Goal: Information Seeking & Learning: Learn about a topic

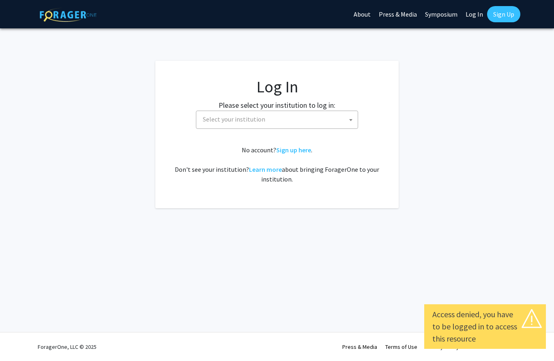
select select
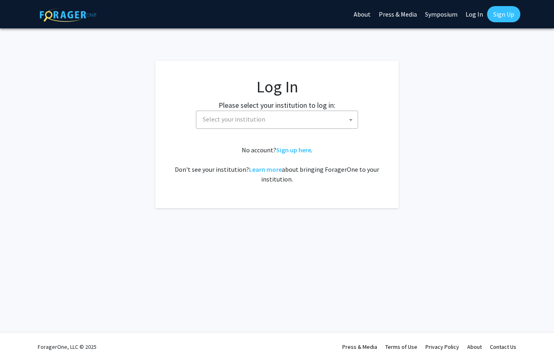
click at [242, 131] on fg-card-body "Log In Please select your institution to log in: [GEOGRAPHIC_DATA] [GEOGRAPHIC_…" at bounding box center [277, 134] width 211 height 115
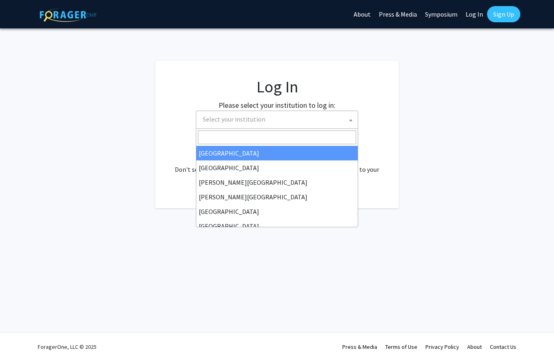
drag, startPoint x: 225, startPoint y: 125, endPoint x: 214, endPoint y: 125, distance: 11.4
click at [225, 125] on span "Select your institution" at bounding box center [279, 119] width 158 height 17
click at [228, 126] on span "Select your institution" at bounding box center [279, 119] width 158 height 17
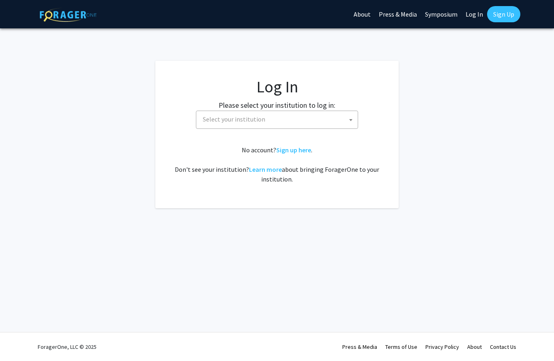
click at [228, 126] on span "Select your institution" at bounding box center [279, 119] width 158 height 17
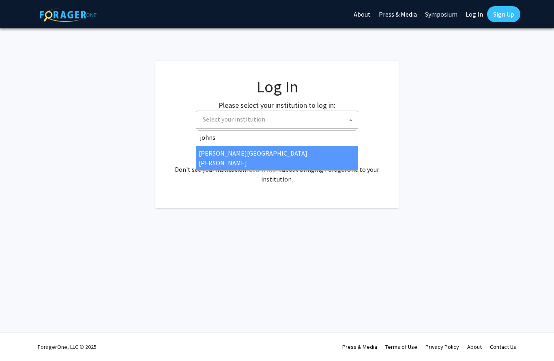
type input "johns"
select select "1"
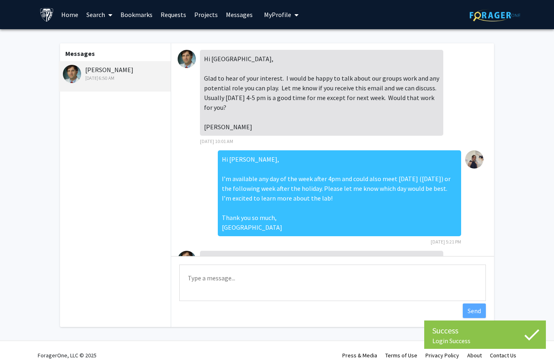
scroll to position [313, 0]
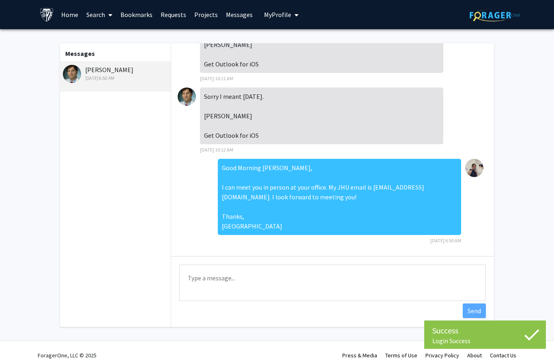
click at [192, 97] on img at bounding box center [187, 97] width 18 height 18
click at [76, 70] on img at bounding box center [72, 74] width 18 height 18
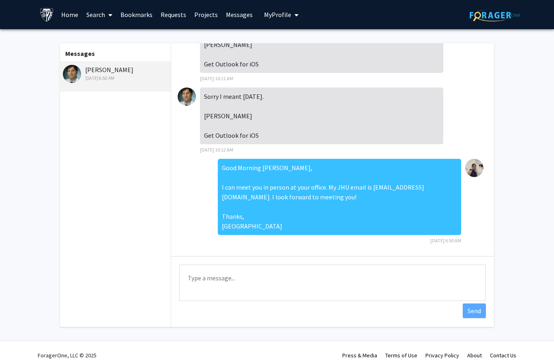
click at [104, 13] on link "Search" at bounding box center [99, 14] width 34 height 28
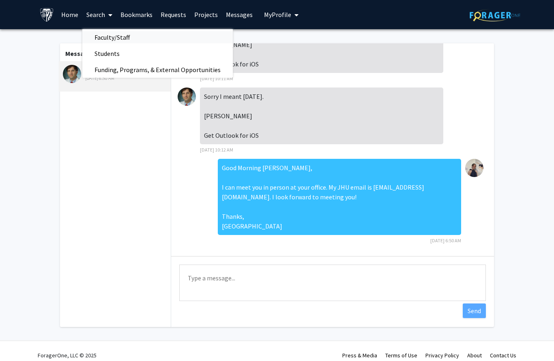
click at [107, 44] on span "Faculty/Staff" at bounding box center [112, 37] width 60 height 16
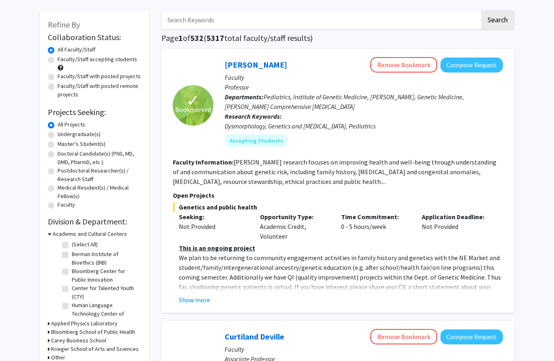
scroll to position [33, 0]
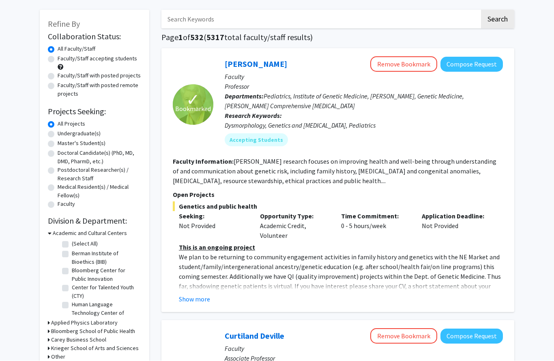
click at [56, 63] on div "Faculty/Staff accepting students" at bounding box center [94, 63] width 93 height 17
click at [58, 59] on label "Faculty/Staff accepting students" at bounding box center [97, 59] width 79 height 9
click at [58, 59] on input "Faculty/Staff accepting students" at bounding box center [60, 57] width 5 height 5
radio input "true"
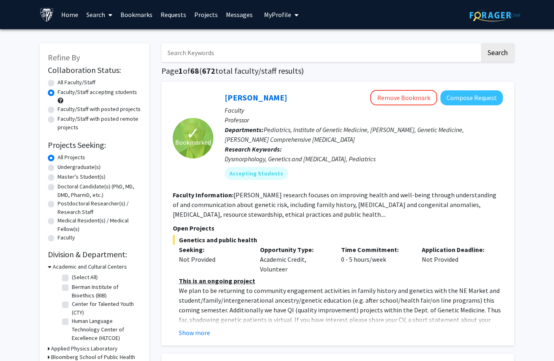
click at [182, 51] on input "Search Keywords" at bounding box center [320, 52] width 318 height 19
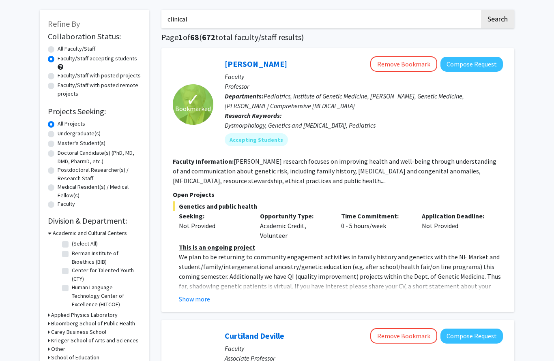
type input "clinical"
click at [497, 18] on button "Search" at bounding box center [497, 19] width 33 height 19
radio input "true"
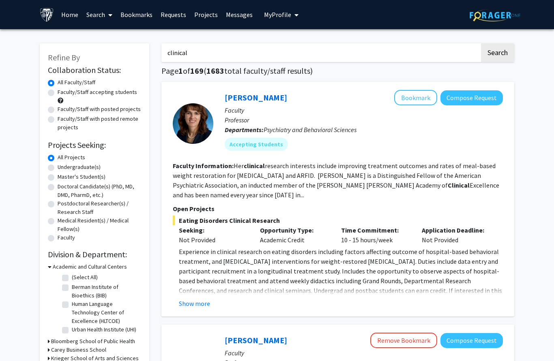
click at [234, 16] on link "Messages" at bounding box center [239, 14] width 35 height 28
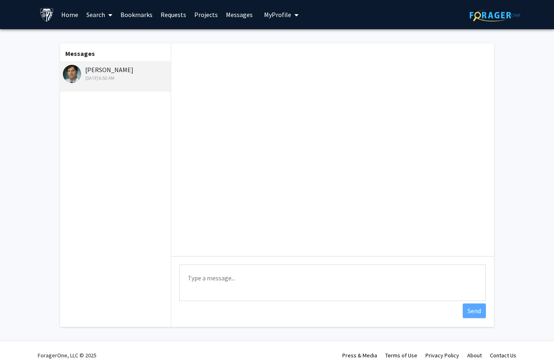
scroll to position [313, 0]
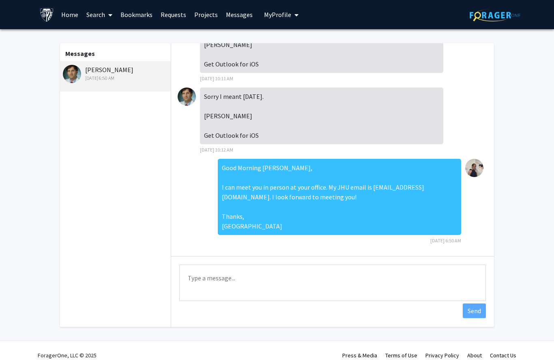
click at [178, 14] on link "Requests" at bounding box center [174, 14] width 34 height 28
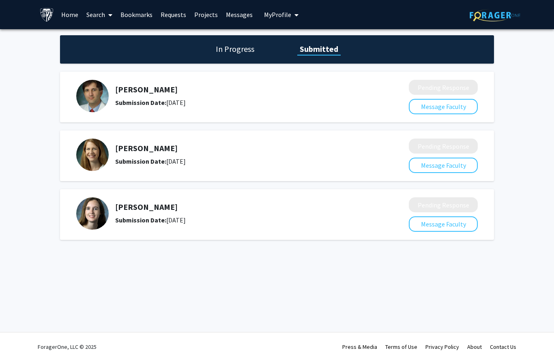
click at [103, 15] on link "Search" at bounding box center [99, 14] width 34 height 28
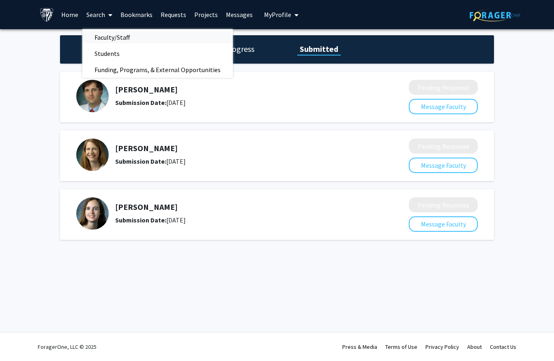
click at [98, 38] on span "Faculty/Staff" at bounding box center [112, 37] width 60 height 16
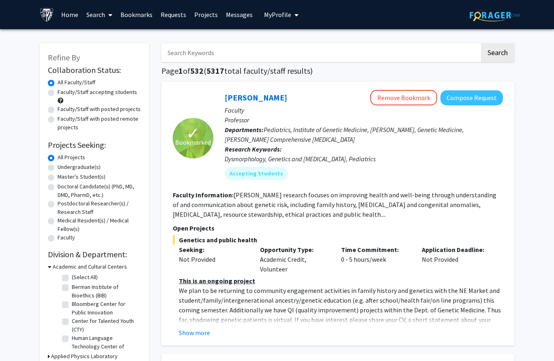
click at [204, 59] on input "Search Keywords" at bounding box center [320, 52] width 318 height 19
type input "clinical"
click at [497, 52] on button "Search" at bounding box center [497, 52] width 33 height 19
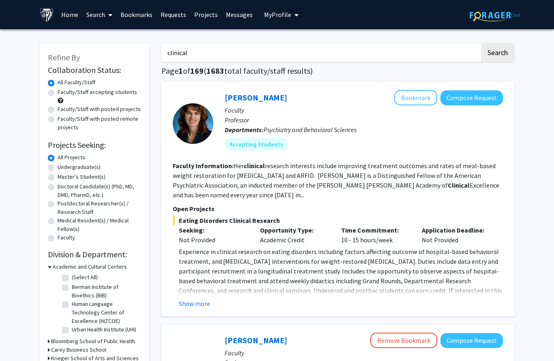
click at [58, 92] on label "Faculty/Staff accepting students" at bounding box center [97, 92] width 79 height 9
click at [58, 92] on input "Faculty/Staff accepting students" at bounding box center [60, 90] width 5 height 5
radio input "true"
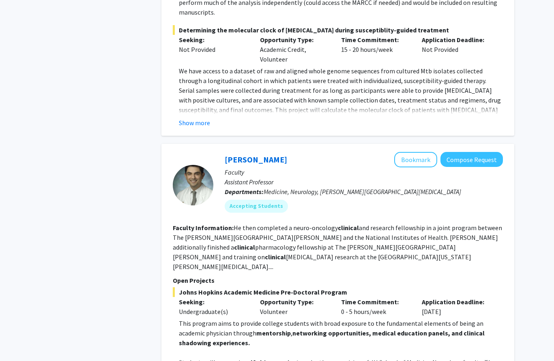
scroll to position [1876, 0]
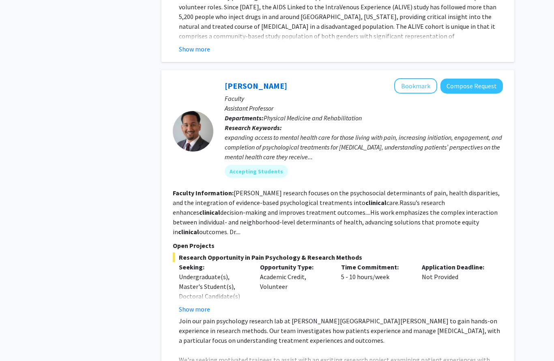
scroll to position [3117, 0]
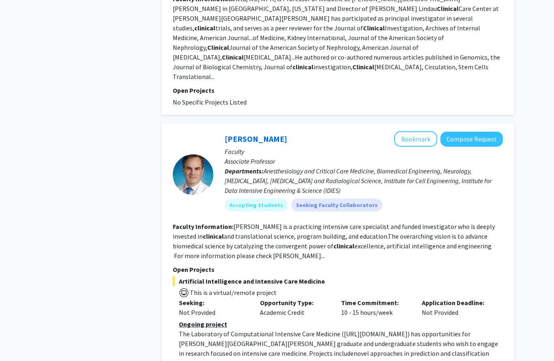
scroll to position [532, 0]
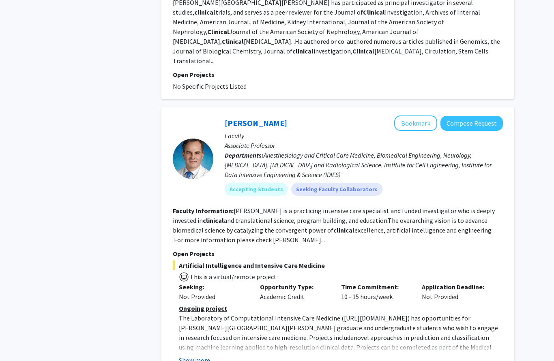
click at [190, 356] on button "Show more" at bounding box center [194, 361] width 31 height 10
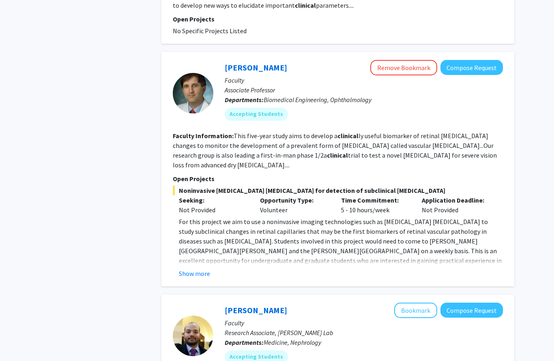
scroll to position [1418, 0]
click at [244, 62] on link "[PERSON_NAME]" at bounding box center [256, 67] width 62 height 10
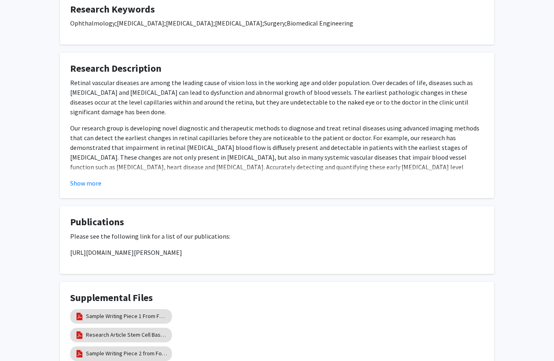
scroll to position [492, 0]
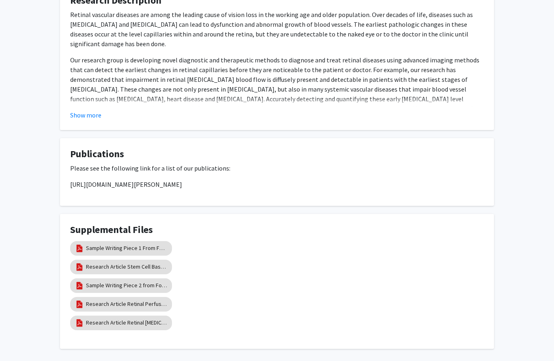
click at [152, 182] on p "[URL][DOMAIN_NAME][PERSON_NAME]" at bounding box center [277, 185] width 414 height 10
click at [146, 245] on link "Sample Writing Piece 1 From Former Trainees" at bounding box center [126, 249] width 81 height 9
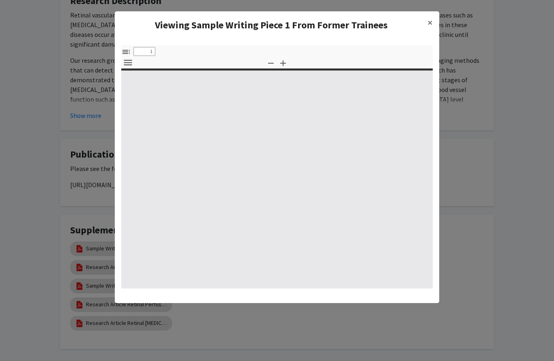
select select "custom"
type input "0"
select select "custom"
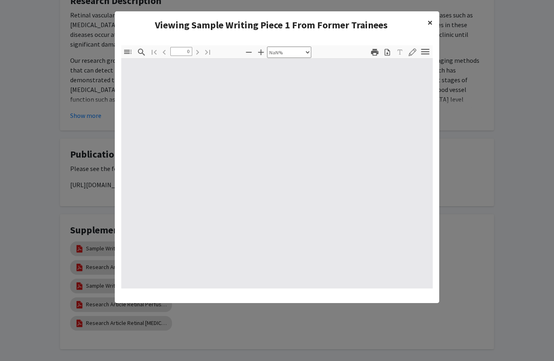
type input "28"
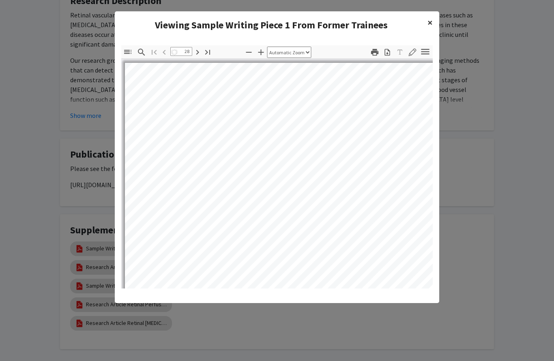
select select "auto"
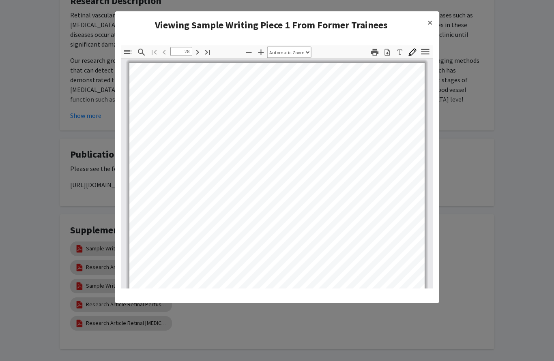
click at [424, 51] on icon "button" at bounding box center [425, 51] width 11 height 11
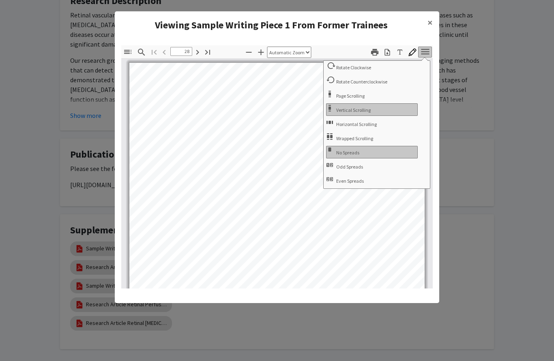
click at [391, 56] on icon "button" at bounding box center [387, 52] width 8 height 8
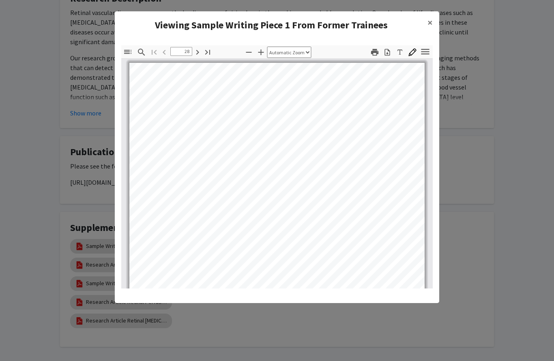
scroll to position [0, 0]
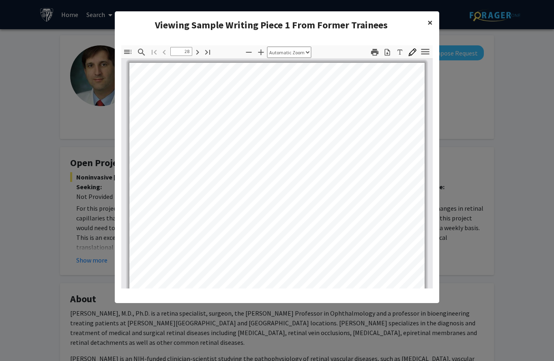
click at [429, 21] on span "×" at bounding box center [429, 22] width 5 height 13
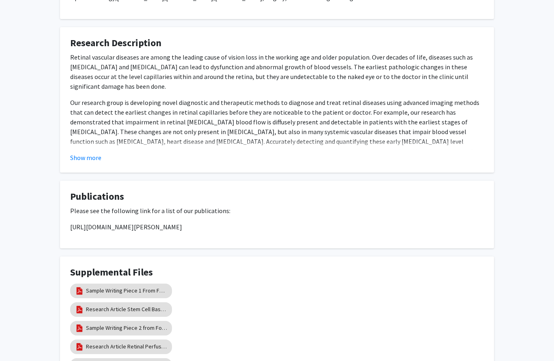
scroll to position [492, 0]
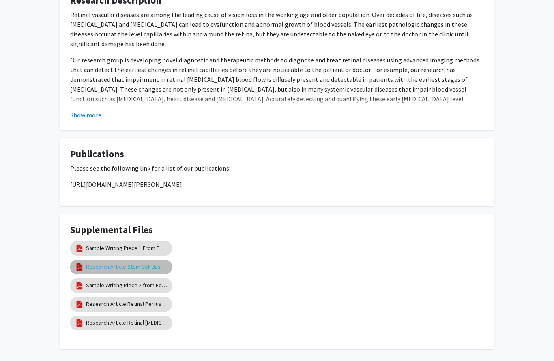
click at [156, 267] on link "Research Article Stem Cell Based Therapy for [MEDICAL_DATA]" at bounding box center [126, 267] width 81 height 9
select select "custom"
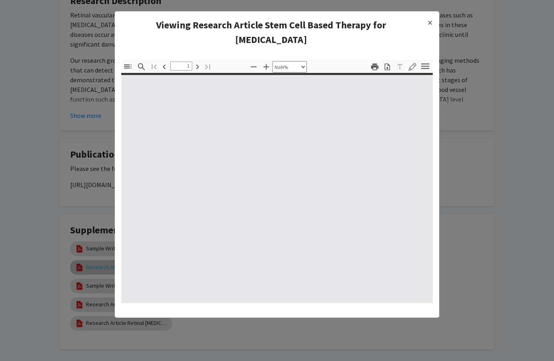
type input "0"
select select "custom"
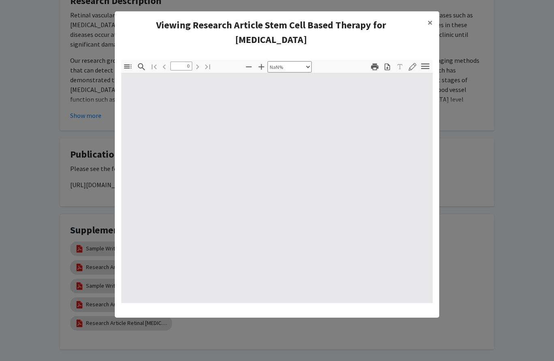
type input "1"
select select "auto"
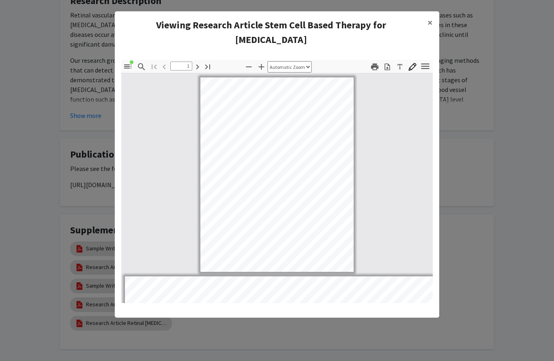
click at [390, 67] on icon "button" at bounding box center [387, 67] width 8 height 8
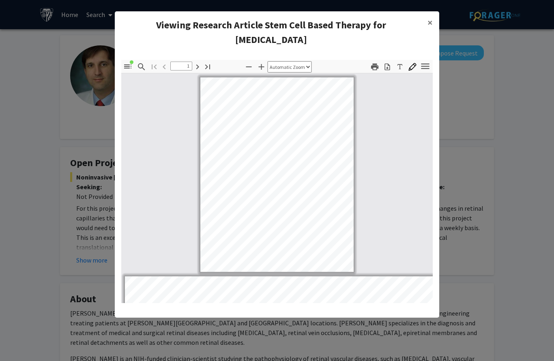
click at [69, 83] on modal-container "Viewing Research Article Stem Cell Based Therapy for [MEDICAL_DATA] × Thumbnail…" at bounding box center [277, 180] width 554 height 361
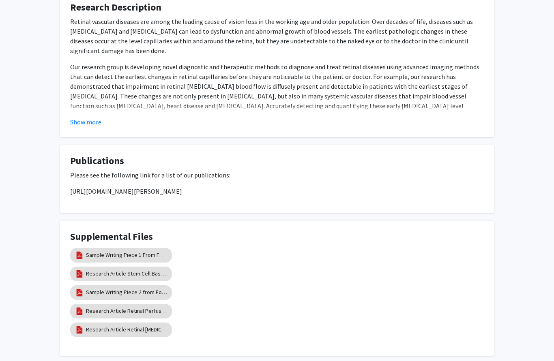
scroll to position [492, 0]
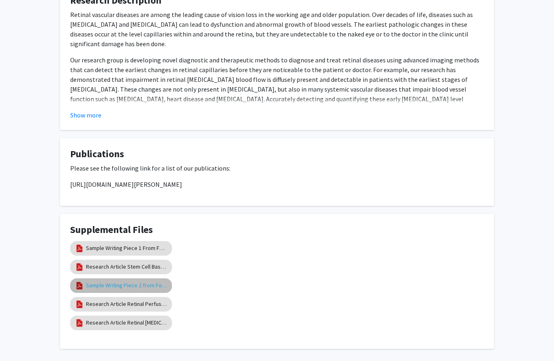
click at [94, 282] on link "Sample Writing Piece 2 from Former Trainees" at bounding box center [126, 286] width 81 height 9
select select "custom"
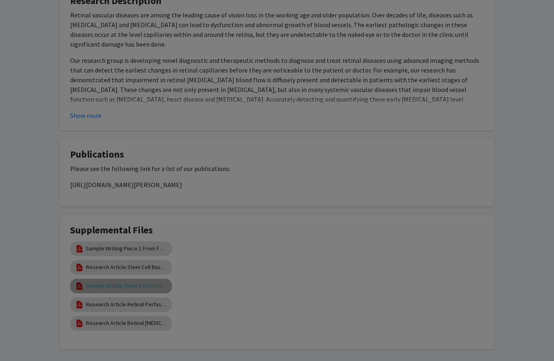
type input "0"
select select "custom"
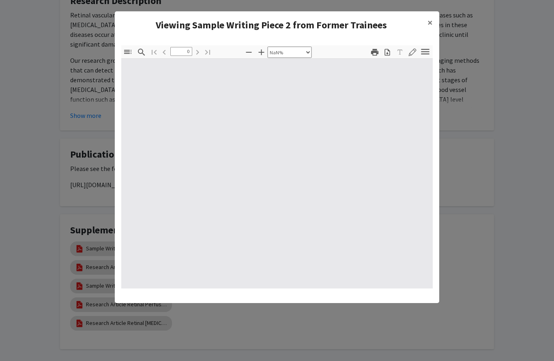
type input "1"
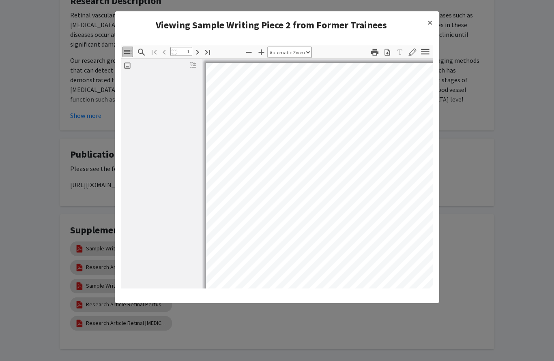
select select "auto"
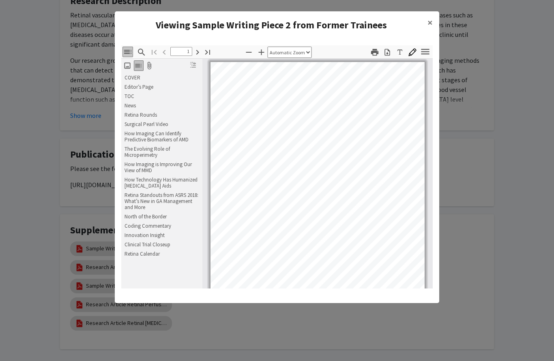
click at [388, 54] on icon "button" at bounding box center [386, 52] width 5 height 7
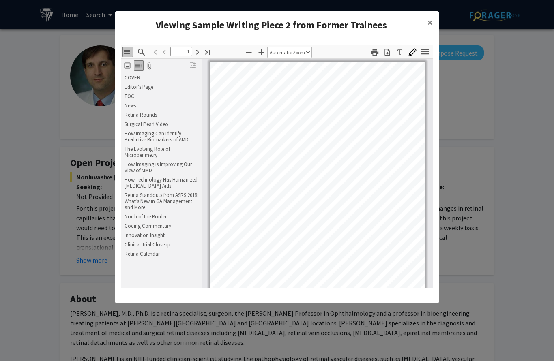
click at [74, 176] on modal-container "Viewing Sample Writing Piece 2 from Former Trainees × Thumbnails Document Outli…" at bounding box center [277, 180] width 554 height 361
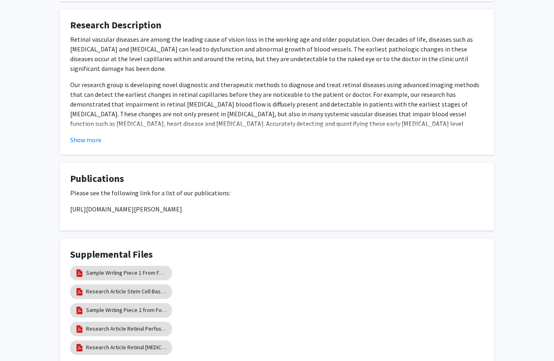
scroll to position [481, 0]
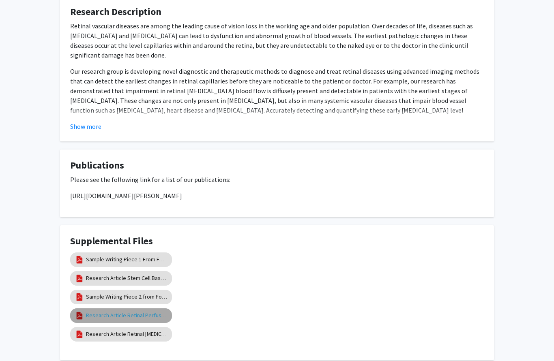
click at [107, 312] on link "Research Article Retinal Perfusion in [MEDICAL_DATA]" at bounding box center [126, 315] width 81 height 9
select select "custom"
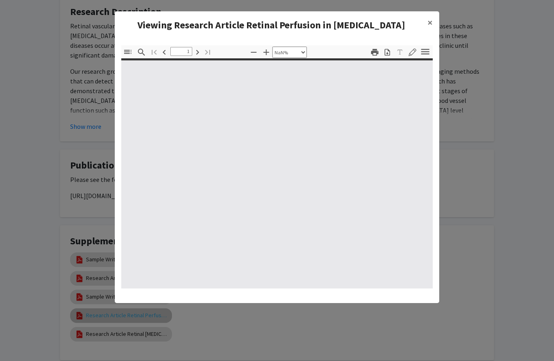
type input "0"
select select "custom"
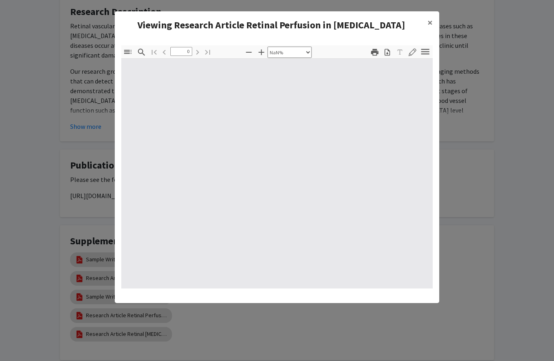
type input "1"
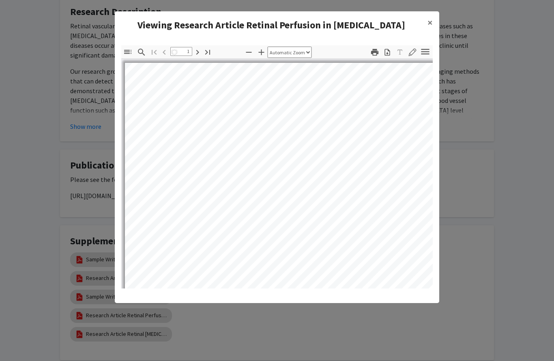
click at [388, 55] on icon "button" at bounding box center [386, 52] width 5 height 7
select select "auto"
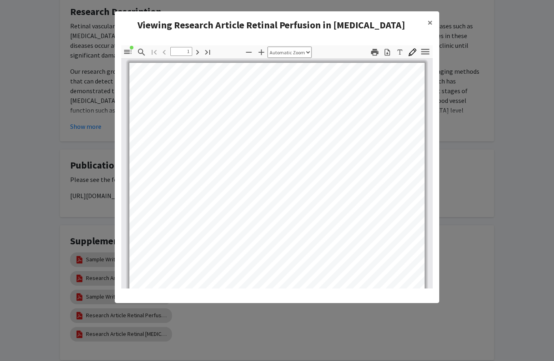
scroll to position [0, 0]
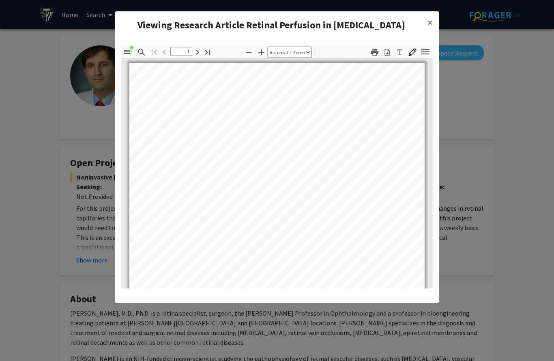
click at [58, 184] on modal-container "Viewing Research Article Retinal Perfusion in [MEDICAL_DATA] × Thumbnails Docum…" at bounding box center [277, 180] width 554 height 361
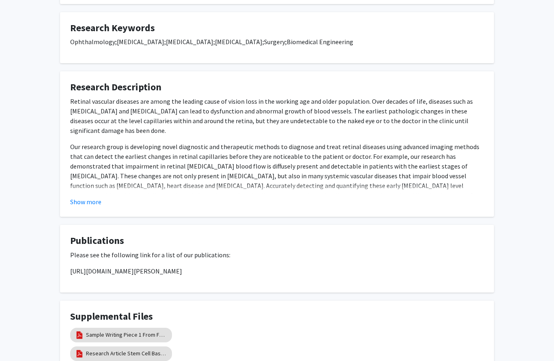
scroll to position [492, 0]
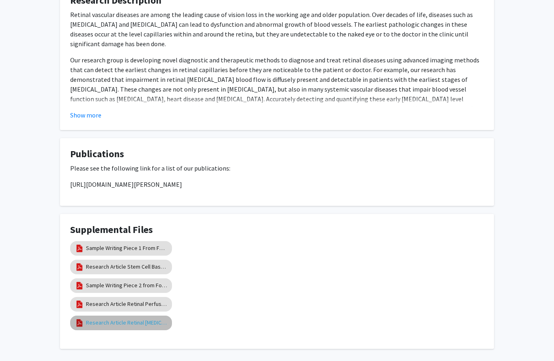
click at [120, 321] on link "Research Article Retinal [MEDICAL_DATA] Density in [MEDICAL_DATA]" at bounding box center [126, 323] width 81 height 9
select select "custom"
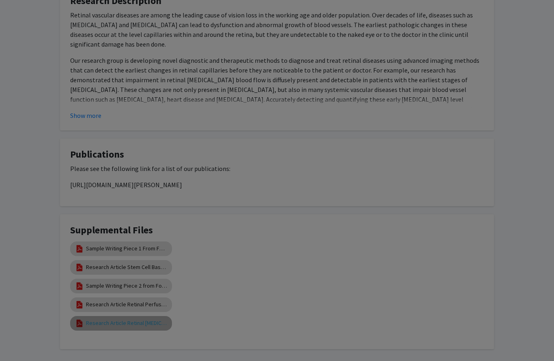
type input "0"
select select "custom"
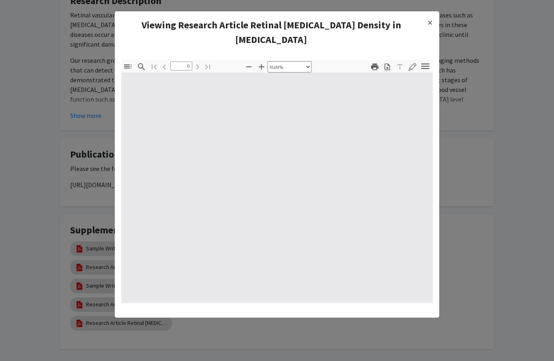
type input "1"
select select "auto"
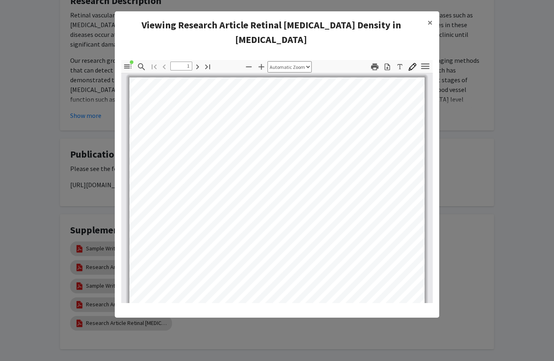
click at [389, 67] on icon "button" at bounding box center [387, 67] width 8 height 8
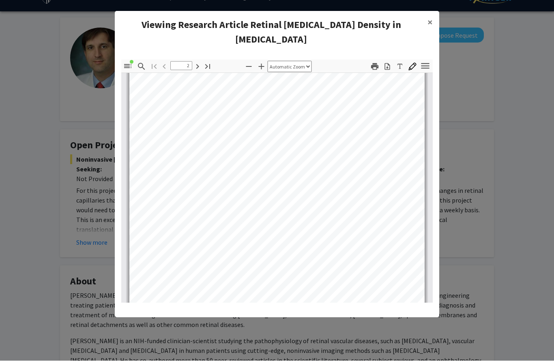
scroll to position [18, 0]
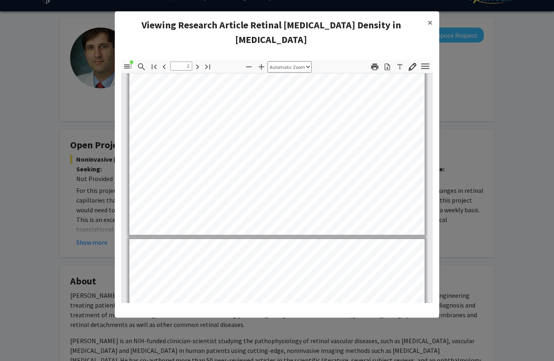
type input "1"
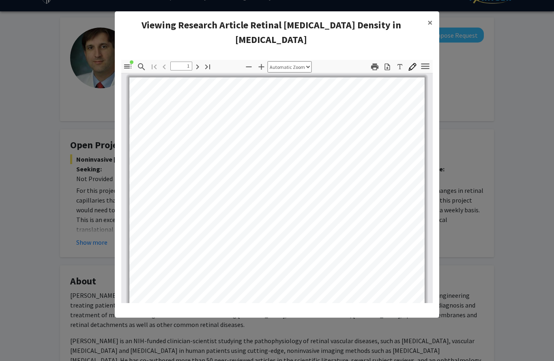
scroll to position [0, 0]
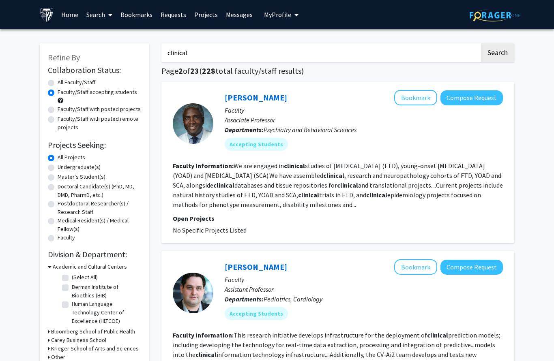
click at [212, 55] on input "clinical" at bounding box center [320, 52] width 318 height 19
type input "clinical experience"
click at [497, 52] on button "Search" at bounding box center [497, 52] width 33 height 19
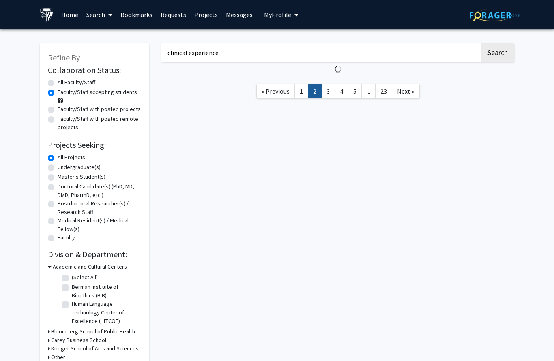
radio input "true"
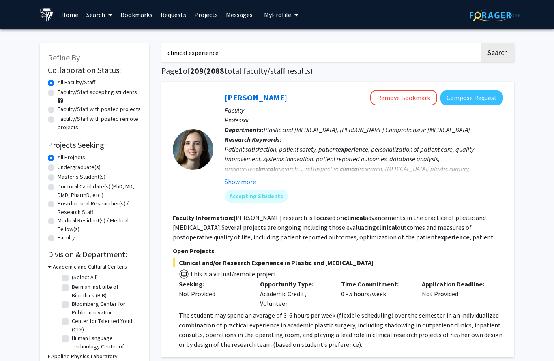
click at [242, 52] on input "clinical experience" at bounding box center [320, 52] width 318 height 19
drag, startPoint x: 232, startPoint y: 52, endPoint x: 131, endPoint y: 44, distance: 100.9
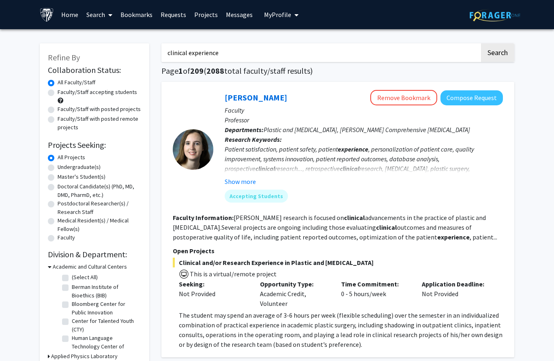
type input "shadowing"
click at [497, 52] on button "Search" at bounding box center [497, 52] width 33 height 19
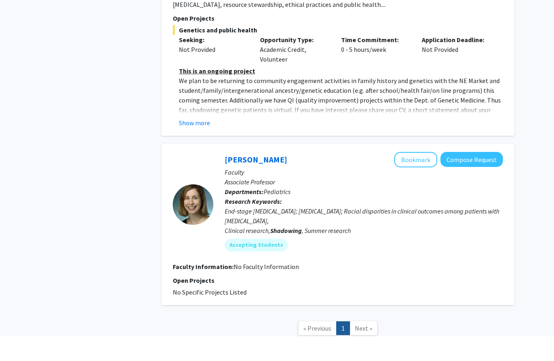
scroll to position [882, 0]
click at [356, 349] on span "Next »" at bounding box center [363, 353] width 17 height 8
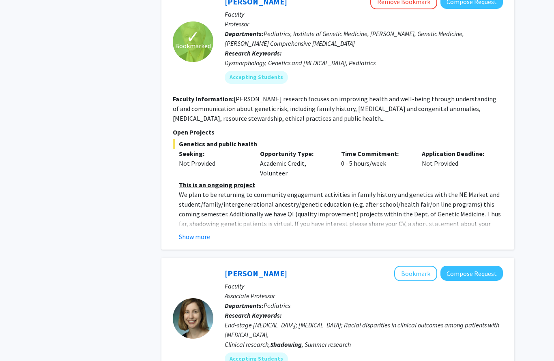
scroll to position [792, 0]
click at [256, 275] on link "Meredith Atkinson" at bounding box center [256, 274] width 62 height 10
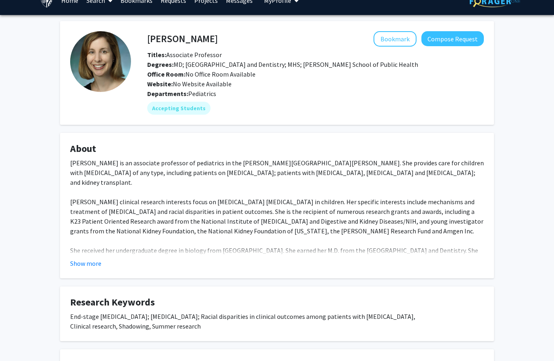
scroll to position [15, 0]
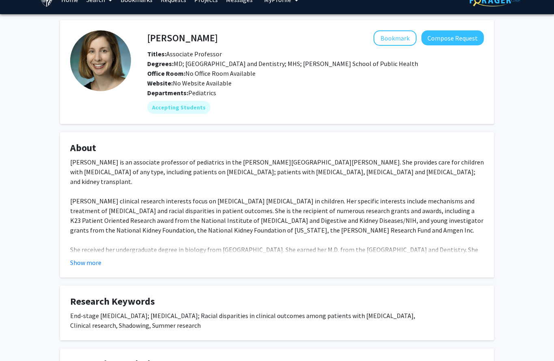
click at [88, 257] on div "Dr. Meredith Atkinson is an associate professor of pediatrics in the Johns Hopk…" at bounding box center [277, 235] width 414 height 156
click at [80, 276] on fg-card "About Dr. Meredith Atkinson is an associate professor of pediatrics in the John…" at bounding box center [277, 205] width 434 height 146
click at [79, 268] on button "Show more" at bounding box center [85, 263] width 31 height 10
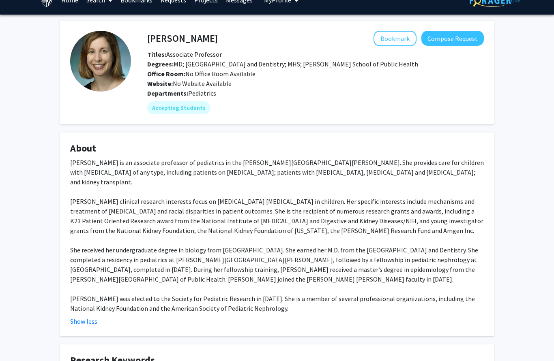
scroll to position [26, 0]
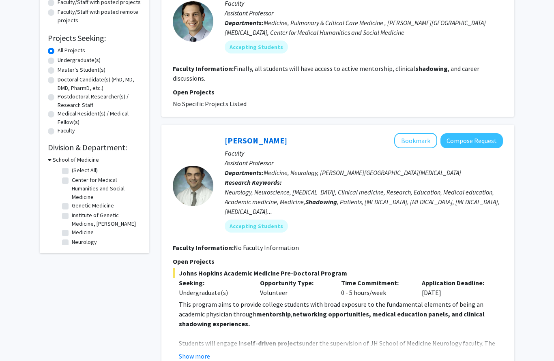
scroll to position [107, 0]
click at [204, 354] on button "Show more" at bounding box center [194, 357] width 31 height 10
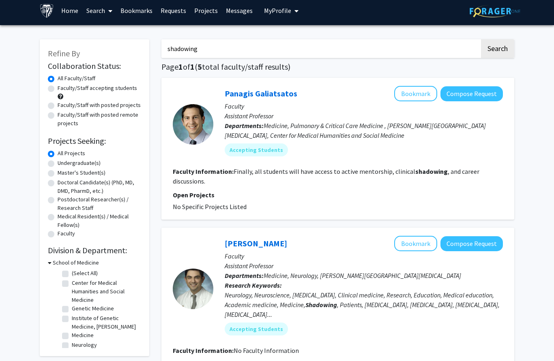
scroll to position [0, 0]
